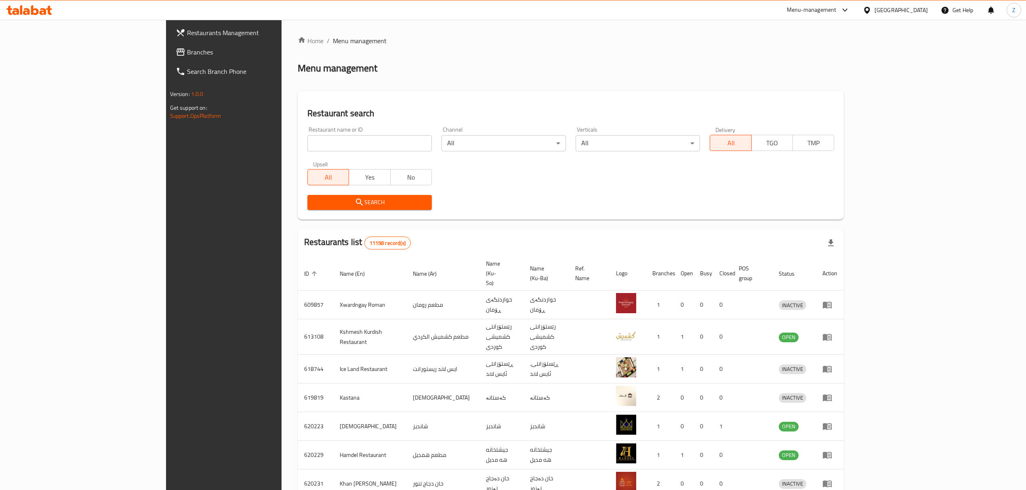
click at [307, 146] on input "search" at bounding box center [369, 143] width 124 height 16
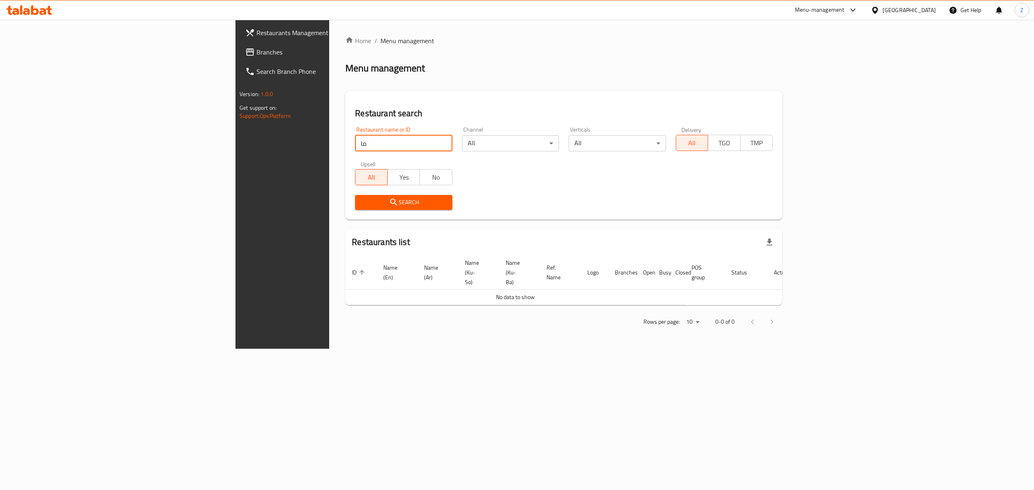
type input "م"
click button "Search" at bounding box center [403, 202] width 97 height 15
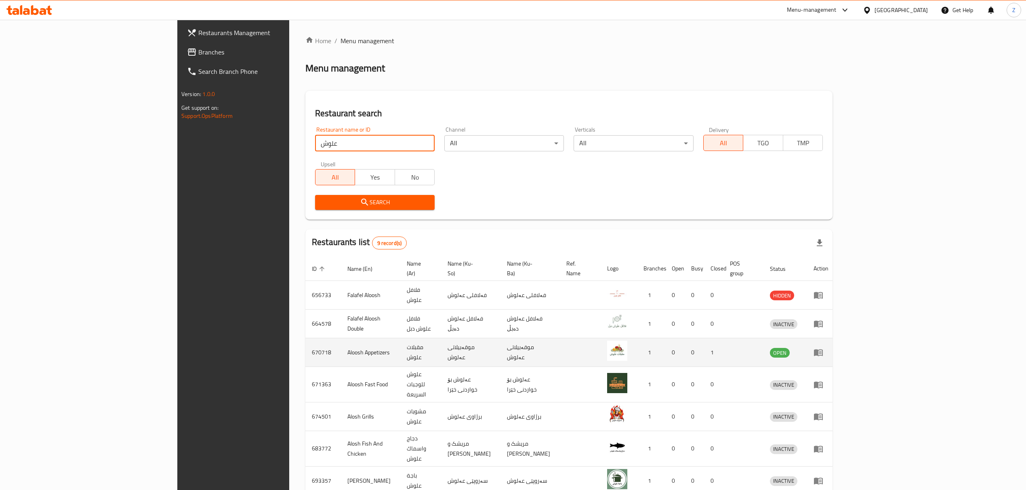
scroll to position [84, 0]
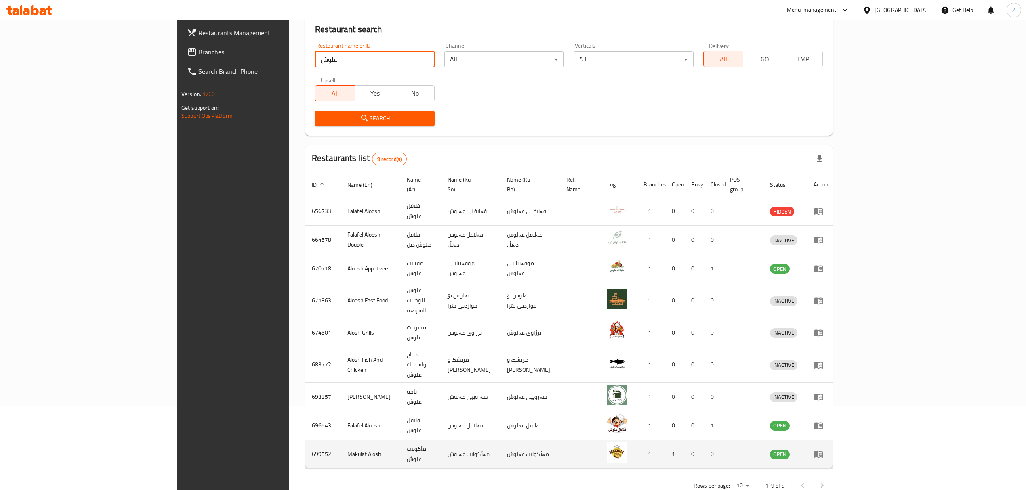
click at [341, 440] on td "Makulat Alosh" at bounding box center [370, 454] width 59 height 29
drag, startPoint x: 239, startPoint y: 432, endPoint x: 235, endPoint y: 437, distance: 6.9
click at [341, 440] on td "Makulat Alosh" at bounding box center [370, 454] width 59 height 29
copy td "Makulat Alosh"
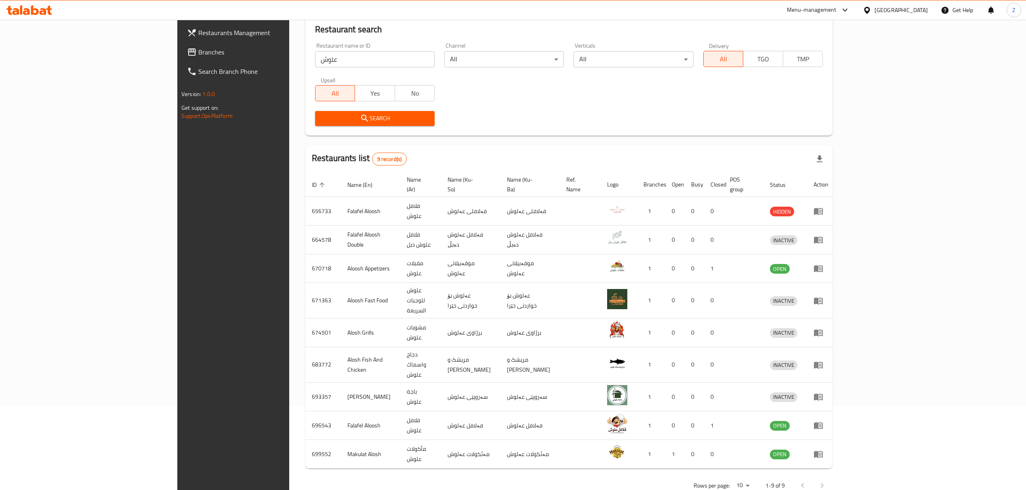
click at [315, 63] on input "علوش" at bounding box center [375, 59] width 120 height 16
click button "Search" at bounding box center [375, 118] width 120 height 15
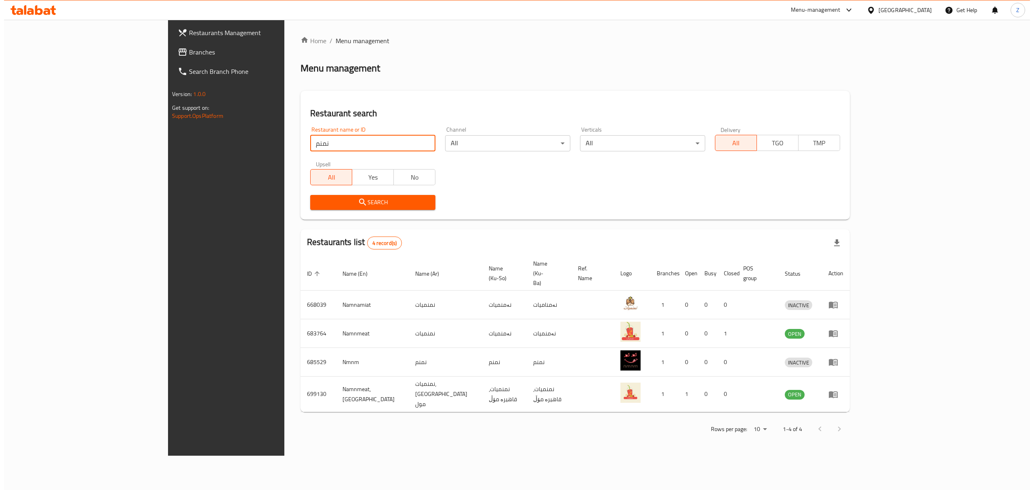
scroll to position [0, 0]
click at [305, 156] on div "Restaurant name or ID نمنم Restaurant name or ID Channel All ​ Verticals All ​ …" at bounding box center [575, 168] width 540 height 93
click at [310, 147] on input "نمنم" at bounding box center [372, 143] width 125 height 16
click at [310, 144] on input "نمنم" at bounding box center [372, 143] width 125 height 16
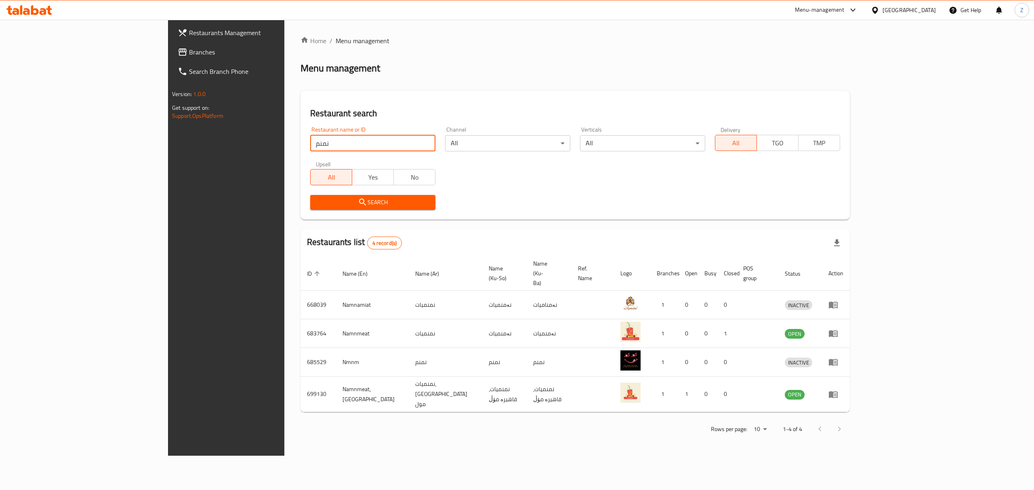
paste input "Mashwiat Hassan Alfalah"
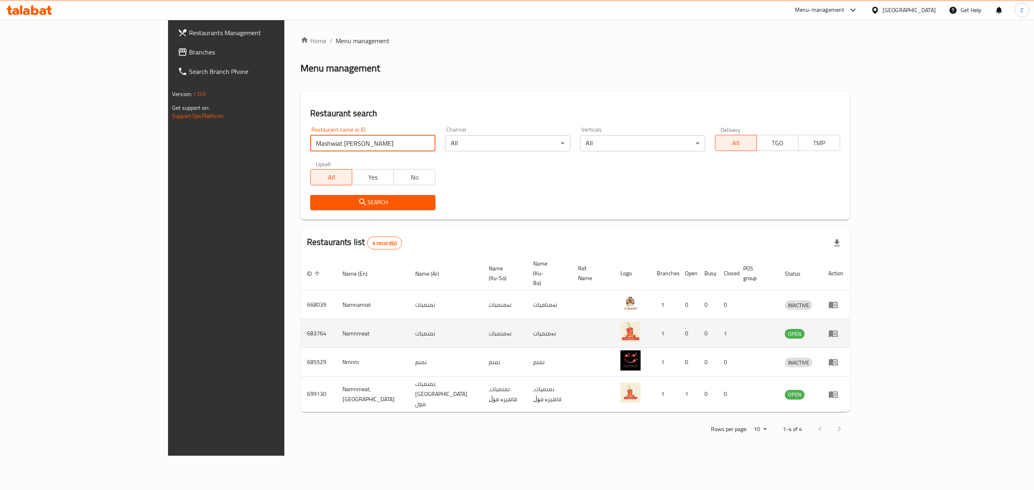
type input "Mashwiat Hassan Alfalah"
click button "Search" at bounding box center [372, 202] width 125 height 15
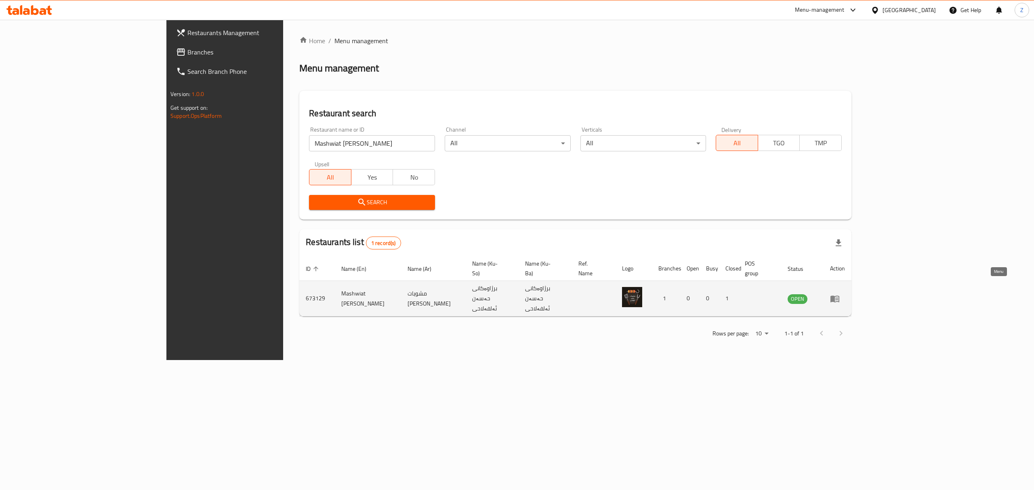
click at [840, 294] on icon "enhanced table" at bounding box center [835, 299] width 10 height 10
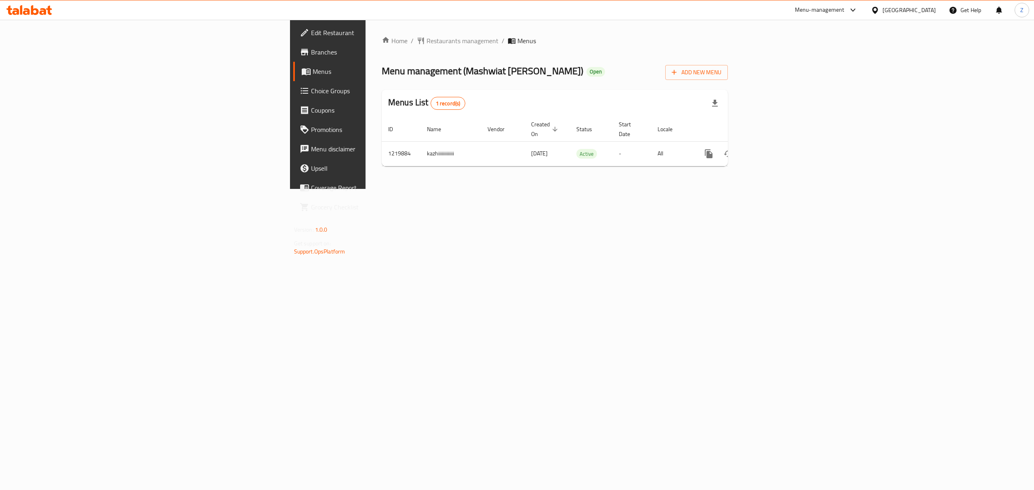
click at [845, 11] on div "Menu-management" at bounding box center [820, 10] width 50 height 10
click at [838, 58] on div "Agent Campaigns Center" at bounding box center [818, 54] width 61 height 9
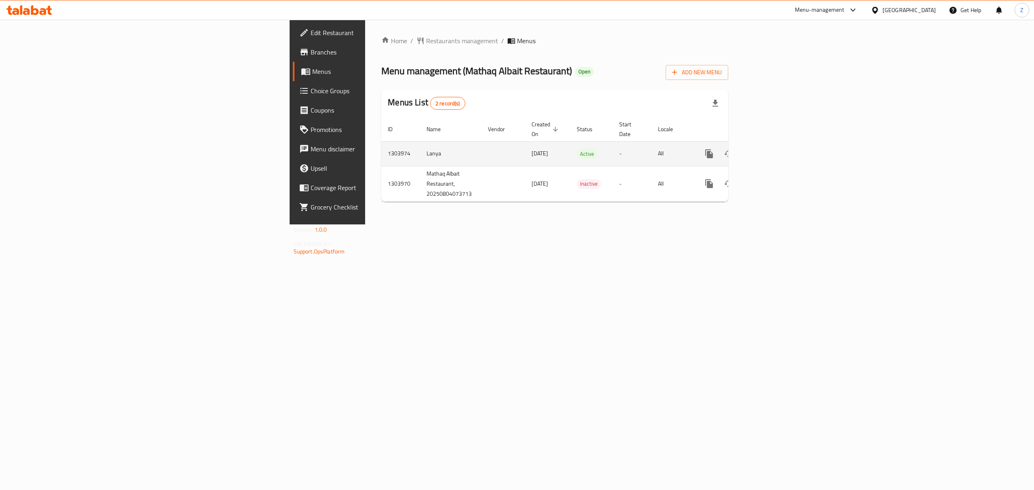
click at [771, 150] on icon "enhanced table" at bounding box center [767, 153] width 7 height 7
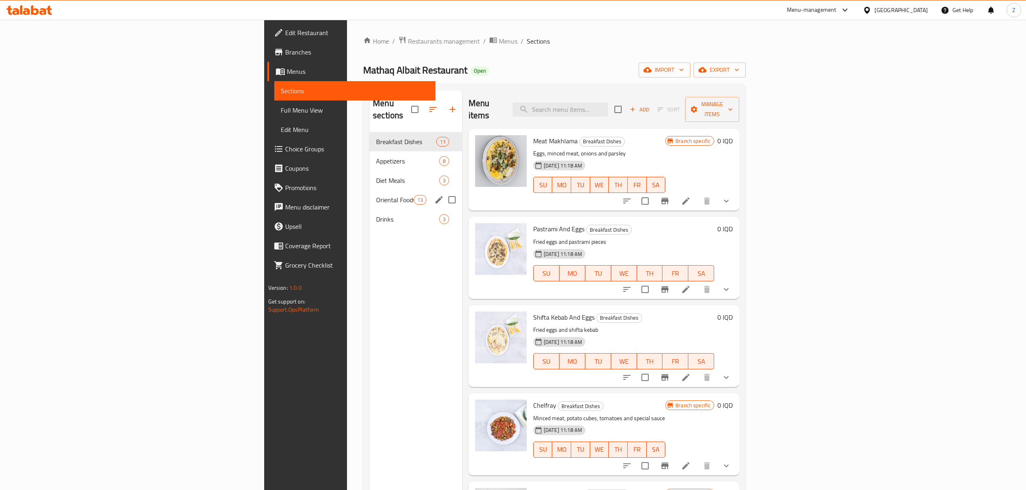
click at [370, 190] on div "Oriental Foods 13" at bounding box center [416, 199] width 93 height 19
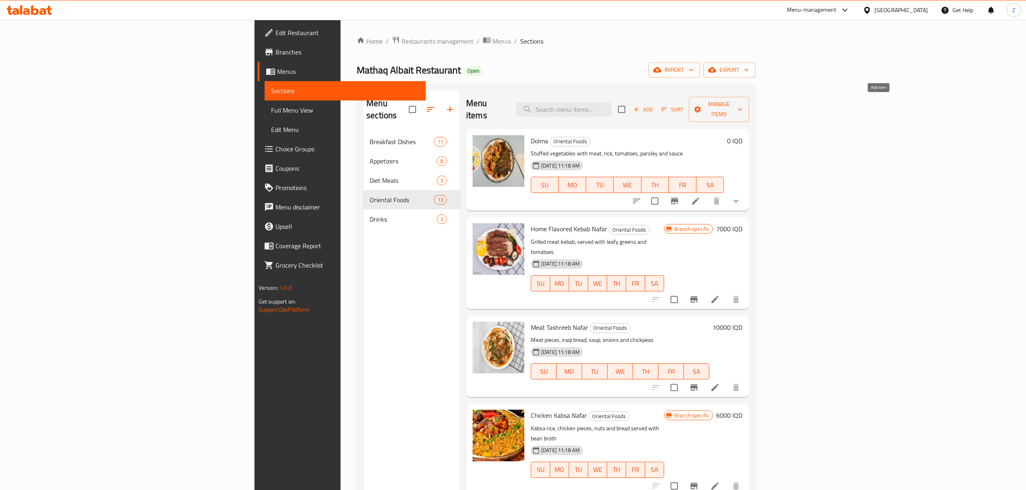
click at [654, 108] on span "Add" at bounding box center [643, 109] width 22 height 9
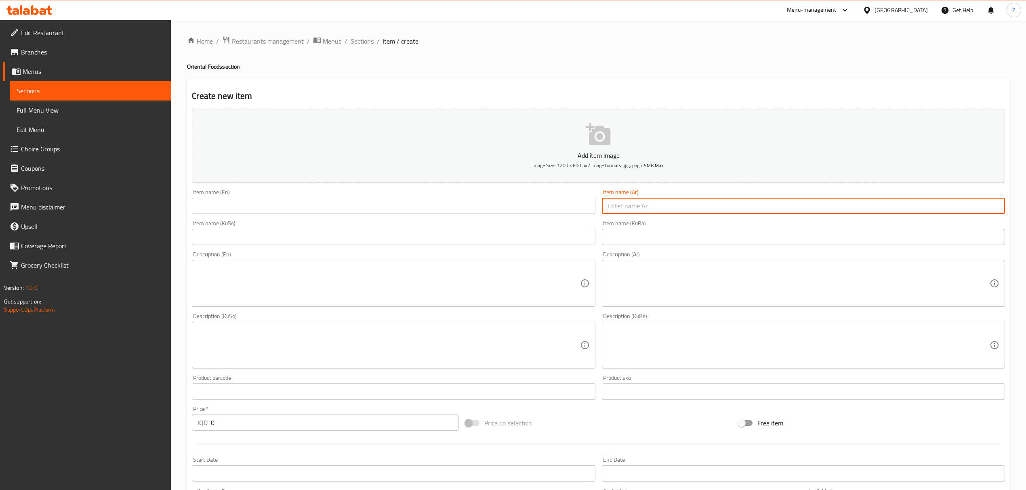
click at [670, 206] on input "text" at bounding box center [803, 206] width 403 height 16
type input "["
type input "جدر دولمة صغير"
click at [566, 212] on input "text" at bounding box center [393, 206] width 403 height 16
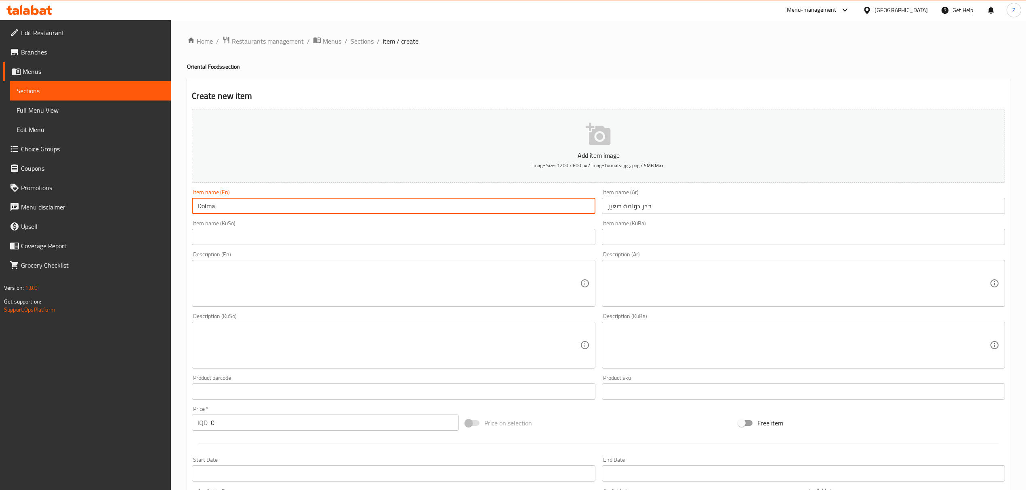
click at [198, 206] on input "Dolma" at bounding box center [393, 206] width 403 height 16
click at [244, 207] on input "Small Dolma" at bounding box center [393, 206] width 403 height 16
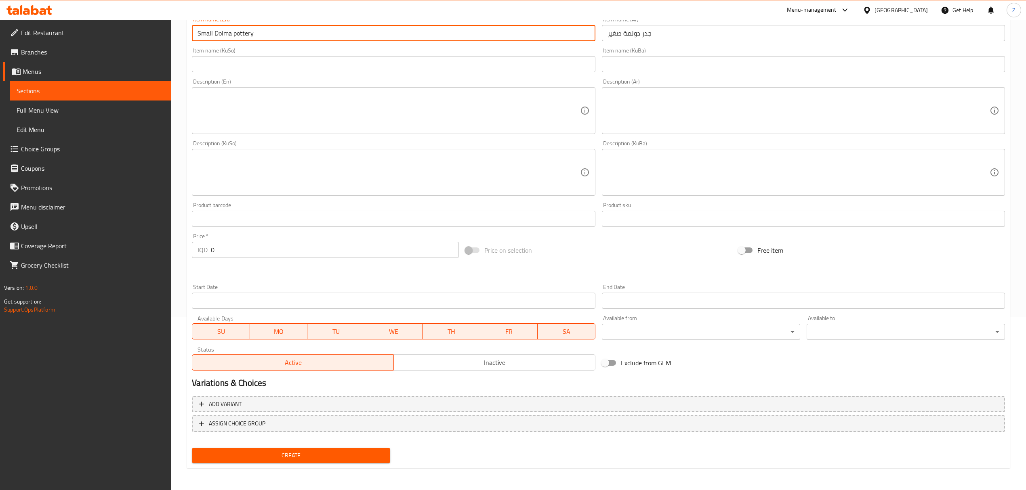
scroll to position [170, 0]
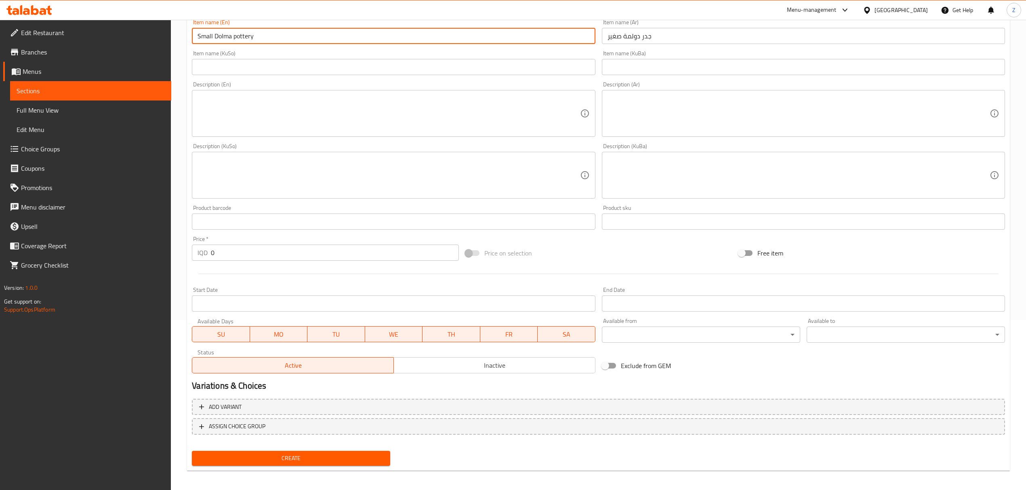
type input "Small Dolma pottery"
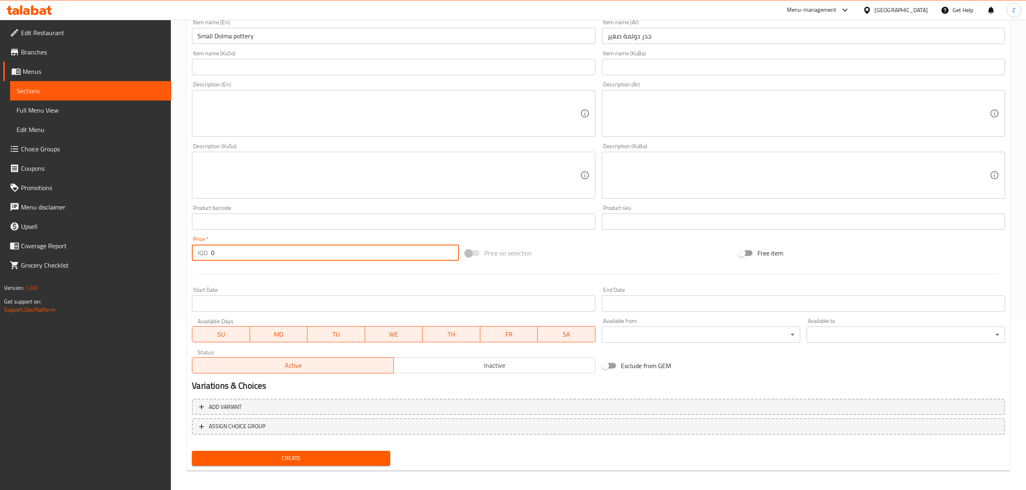
click at [243, 253] on input "0" at bounding box center [335, 253] width 248 height 16
type input "10000"
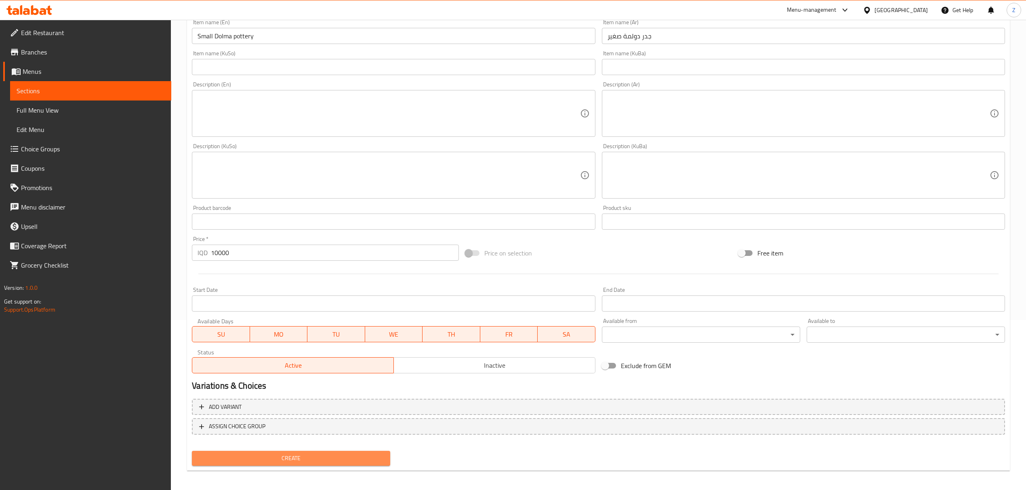
click at [285, 461] on span "Create" at bounding box center [290, 459] width 185 height 10
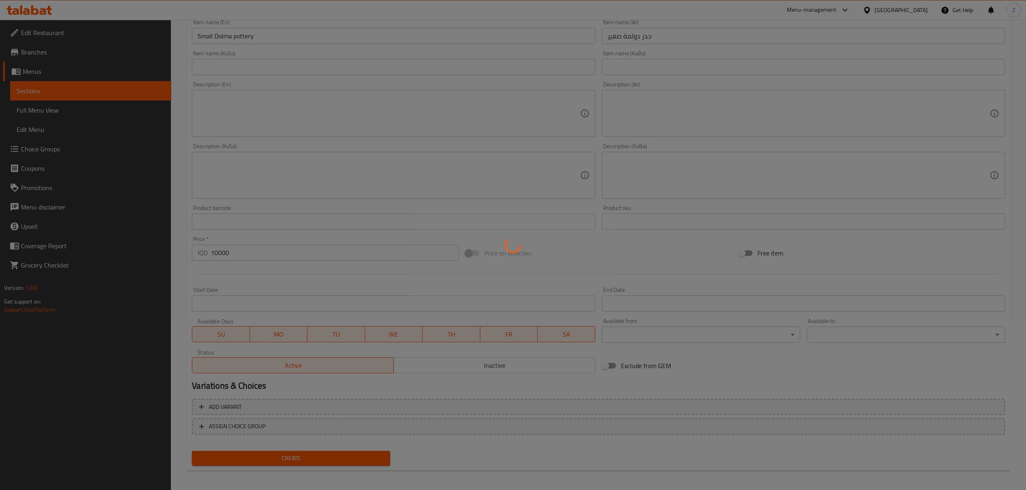
type input "0"
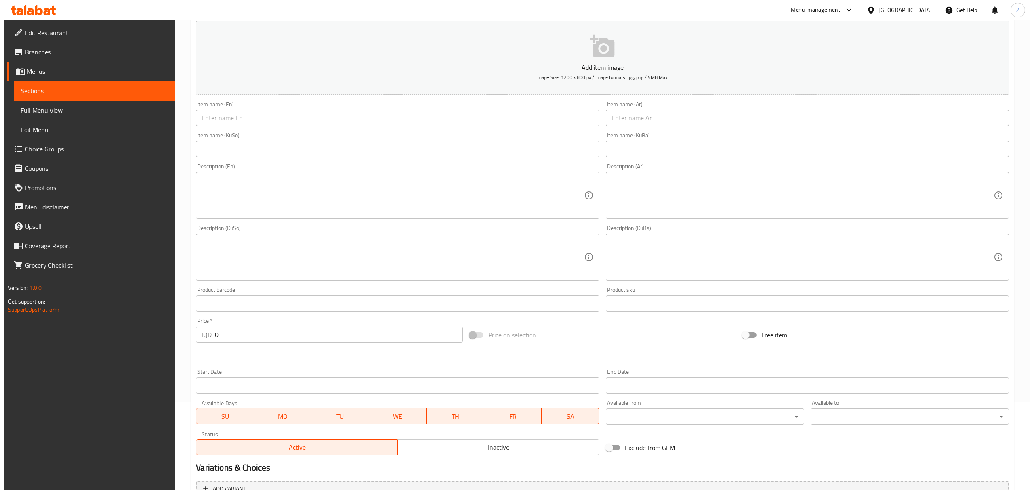
scroll to position [0, 0]
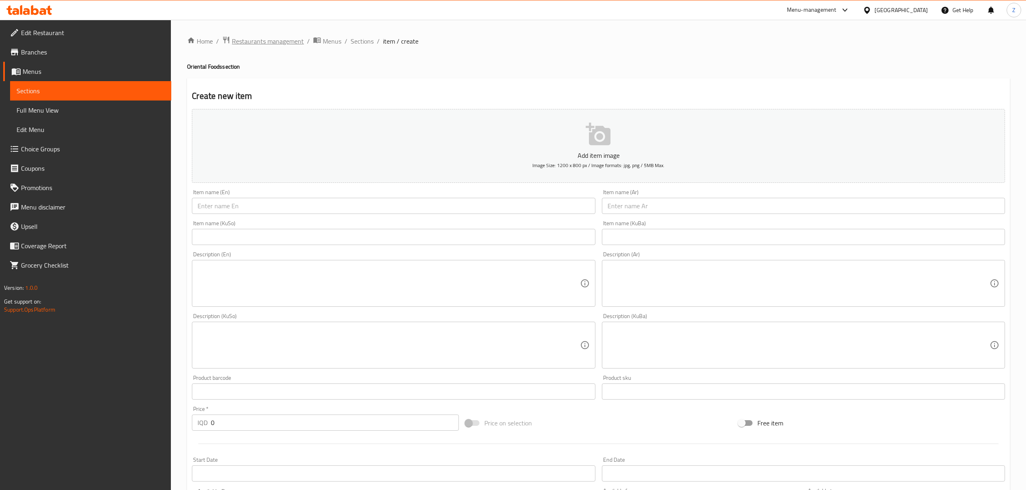
click at [246, 39] on span "Restaurants management" at bounding box center [268, 41] width 72 height 10
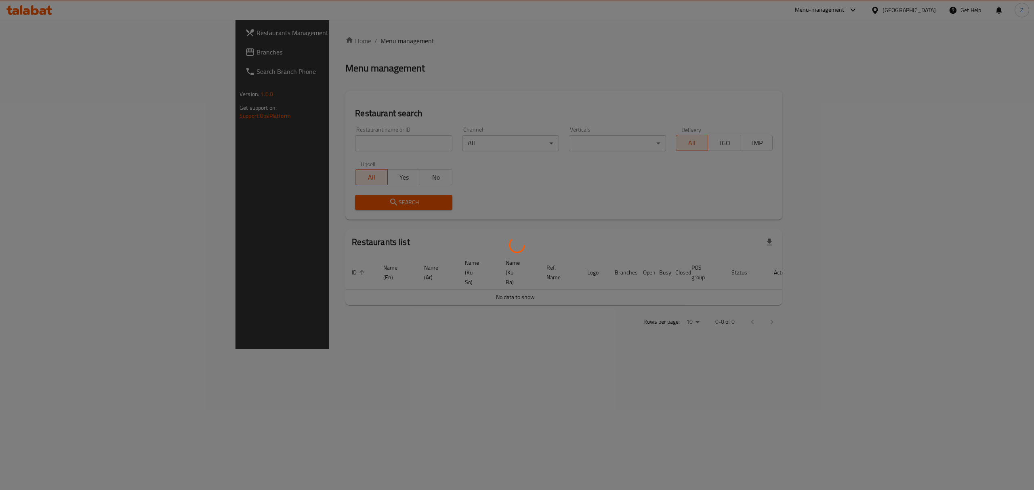
click at [278, 145] on div at bounding box center [517, 245] width 1034 height 490
click at [275, 145] on div at bounding box center [517, 245] width 1034 height 490
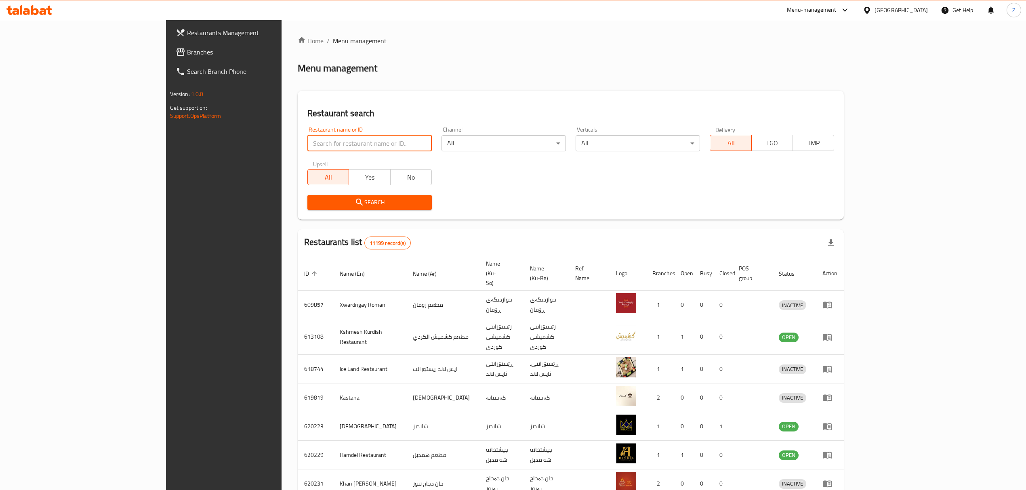
click at [307, 142] on input "search" at bounding box center [369, 143] width 124 height 16
type input "[PERSON_NAME]"
click button "Search" at bounding box center [369, 202] width 124 height 15
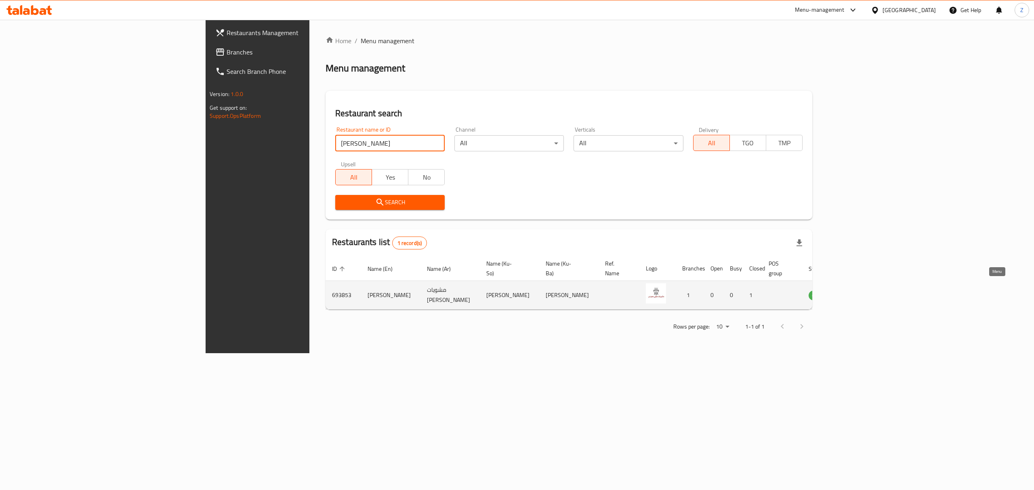
click at [866, 290] on link "enhanced table" at bounding box center [858, 295] width 15 height 10
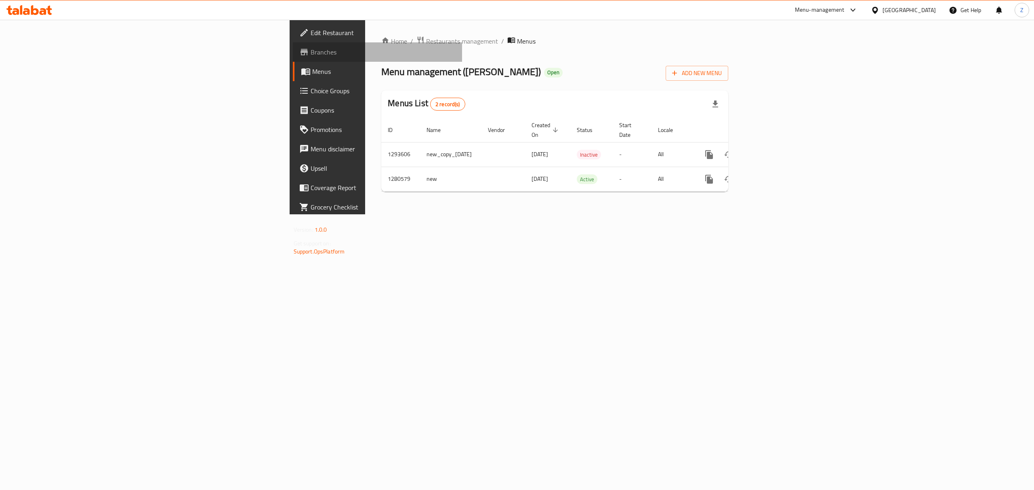
click at [311, 47] on span "Branches" at bounding box center [383, 52] width 145 height 10
